Goal: Task Accomplishment & Management: Use online tool/utility

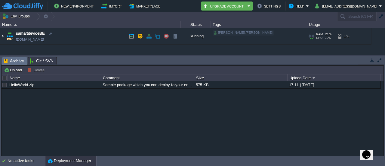
click at [3, 37] on img at bounding box center [2, 36] width 5 height 16
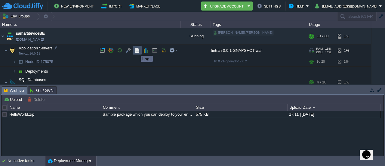
click at [136, 50] on button "button" at bounding box center [137, 50] width 5 height 5
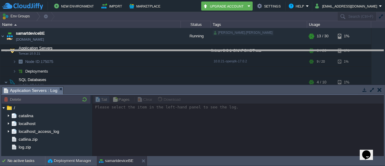
drag, startPoint x: 138, startPoint y: 88, endPoint x: 143, endPoint y: 51, distance: 37.0
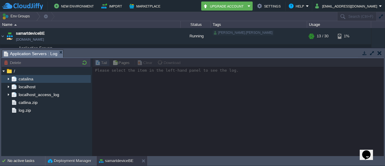
click at [9, 79] on img at bounding box center [8, 79] width 5 height 8
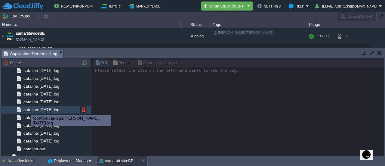
scroll to position [678, 0]
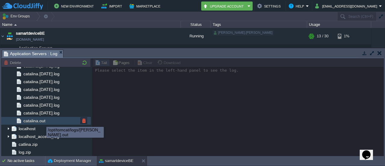
click at [38, 123] on span "catalina.out" at bounding box center [34, 120] width 24 height 5
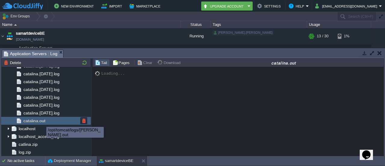
click at [38, 123] on span "catalina.out" at bounding box center [34, 120] width 24 height 5
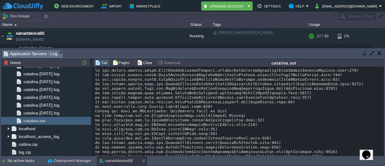
scroll to position [6054, 0]
